Goal: Task Accomplishment & Management: Manage account settings

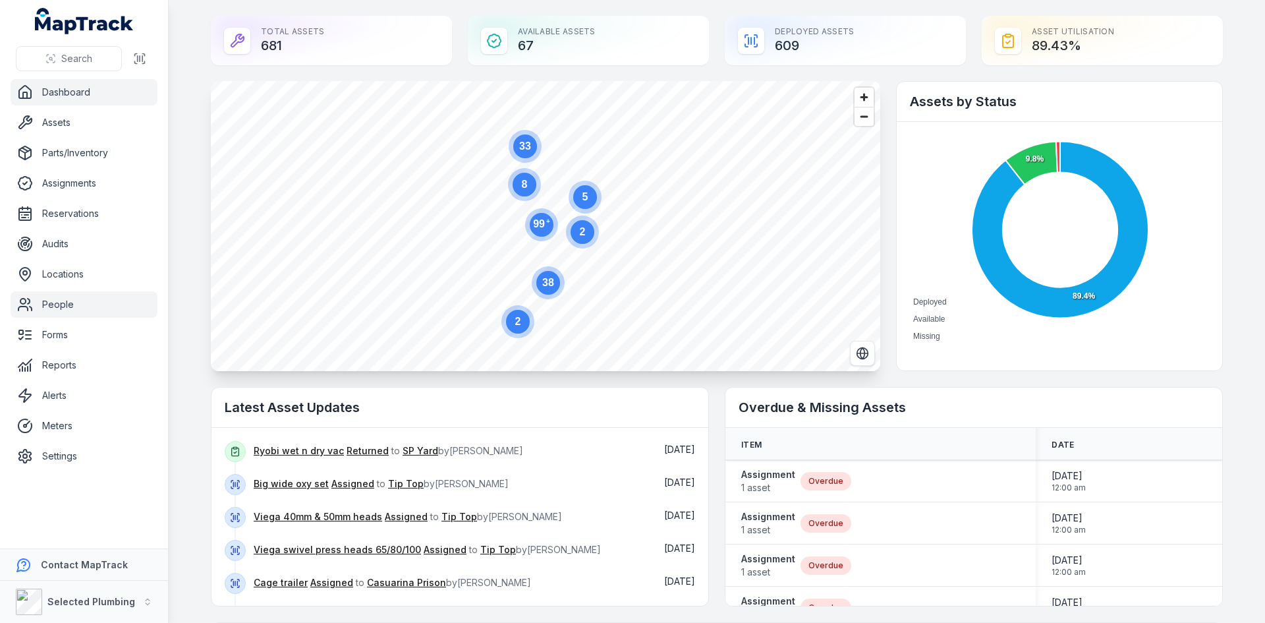
drag, startPoint x: 62, startPoint y: 301, endPoint x: 69, endPoint y: 299, distance: 7.5
click at [62, 301] on link "People" at bounding box center [84, 304] width 147 height 26
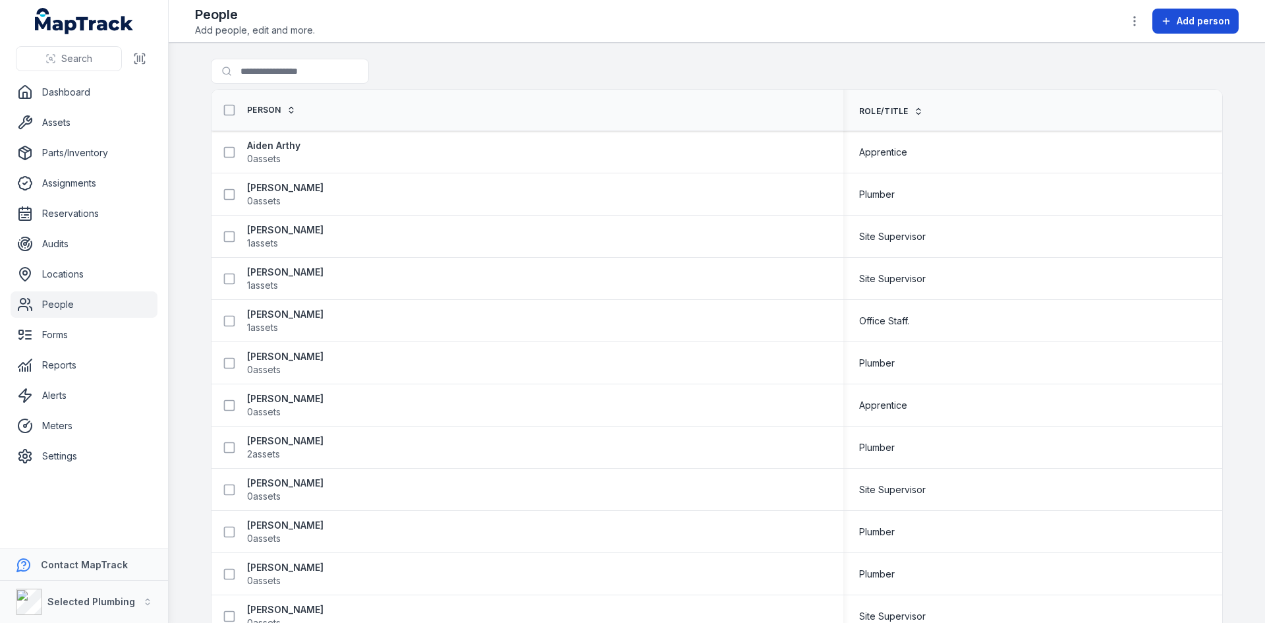
click at [1195, 18] on span "Add person" at bounding box center [1203, 20] width 53 height 13
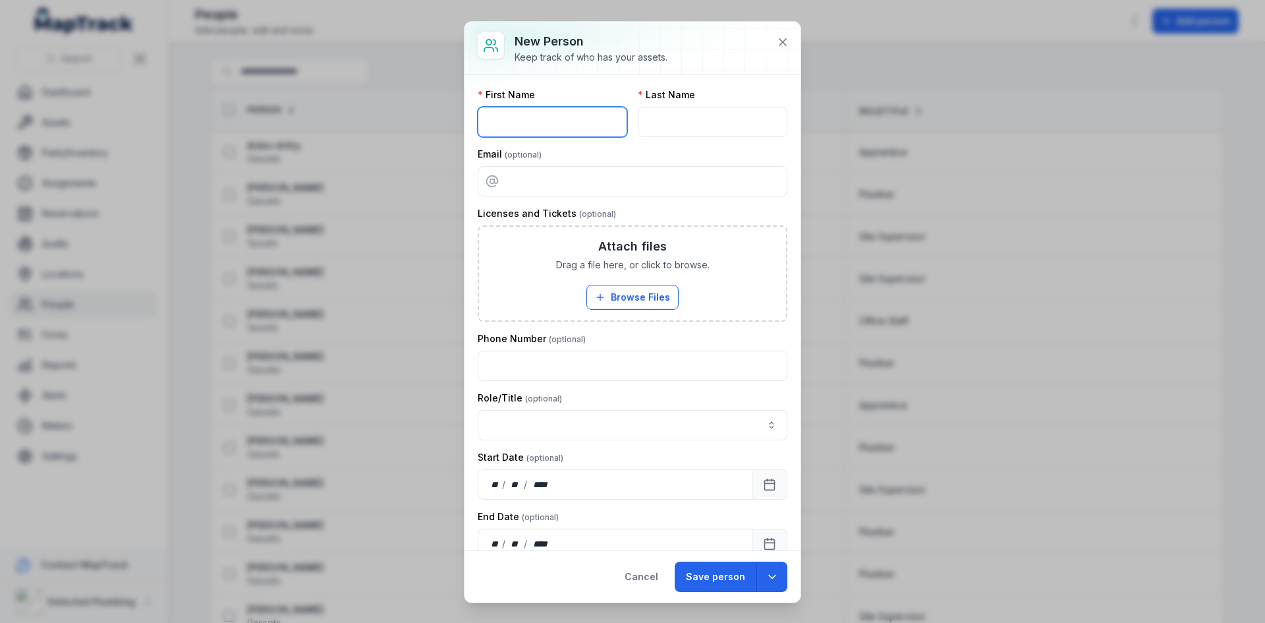
click at [569, 125] on input "text" at bounding box center [553, 122] width 150 height 30
click at [789, 42] on icon at bounding box center [782, 42] width 13 height 13
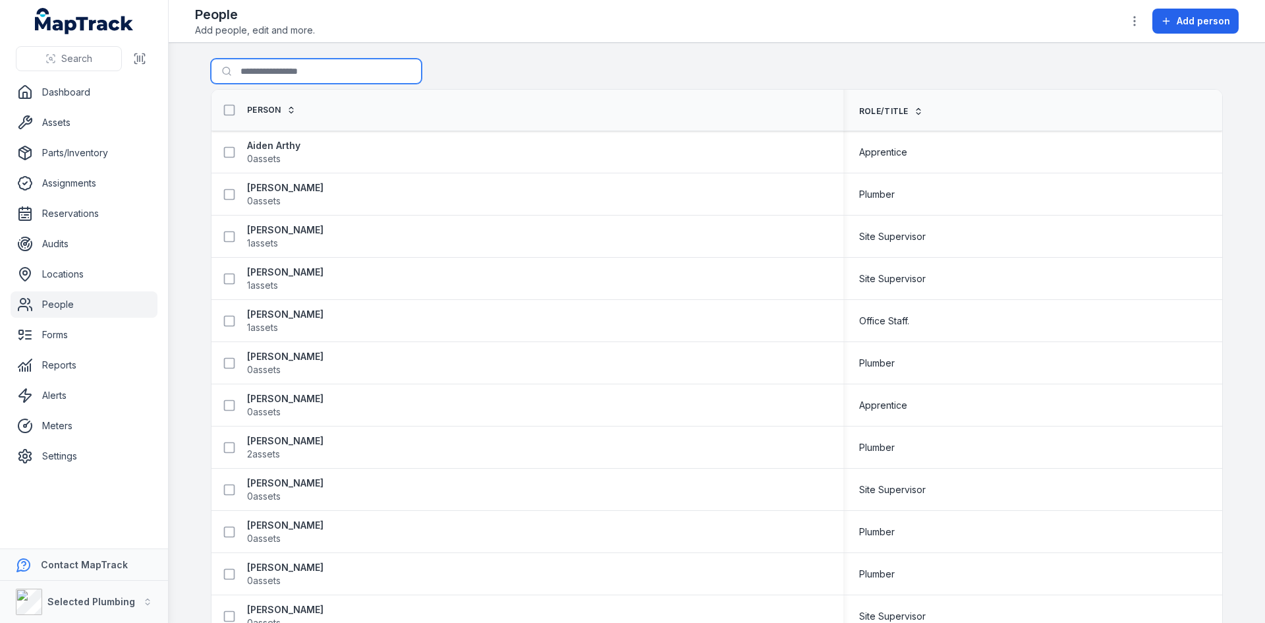
click at [288, 73] on input "Search for people" at bounding box center [316, 71] width 211 height 25
type input "***"
